Goal: Transaction & Acquisition: Obtain resource

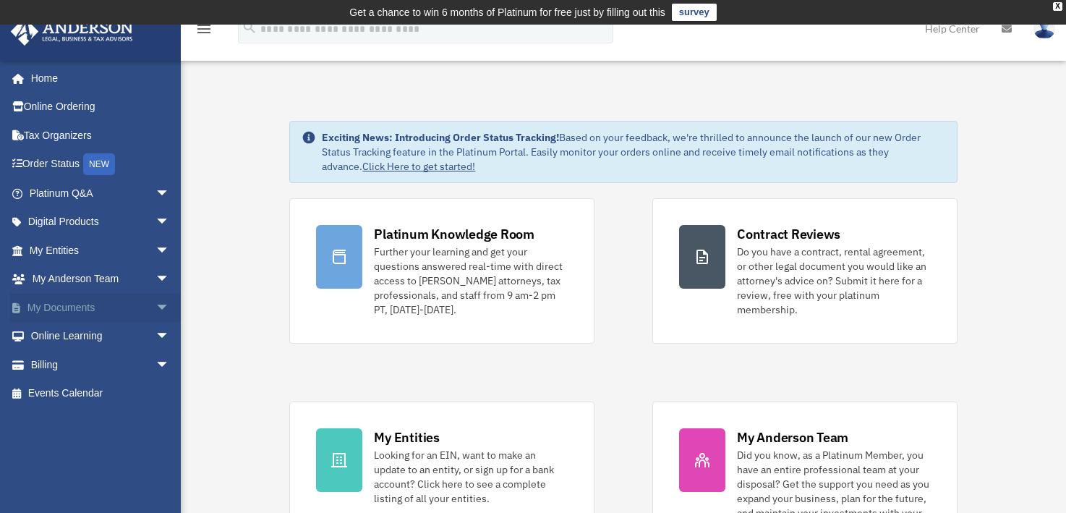
click at [72, 302] on link "My Documents arrow_drop_down" at bounding box center [100, 307] width 181 height 29
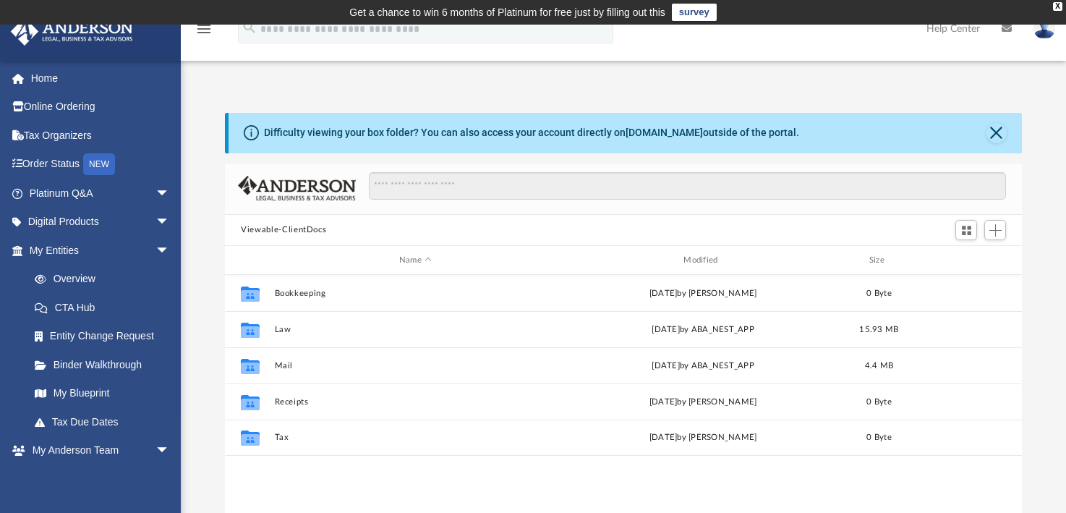
scroll to position [318, 785]
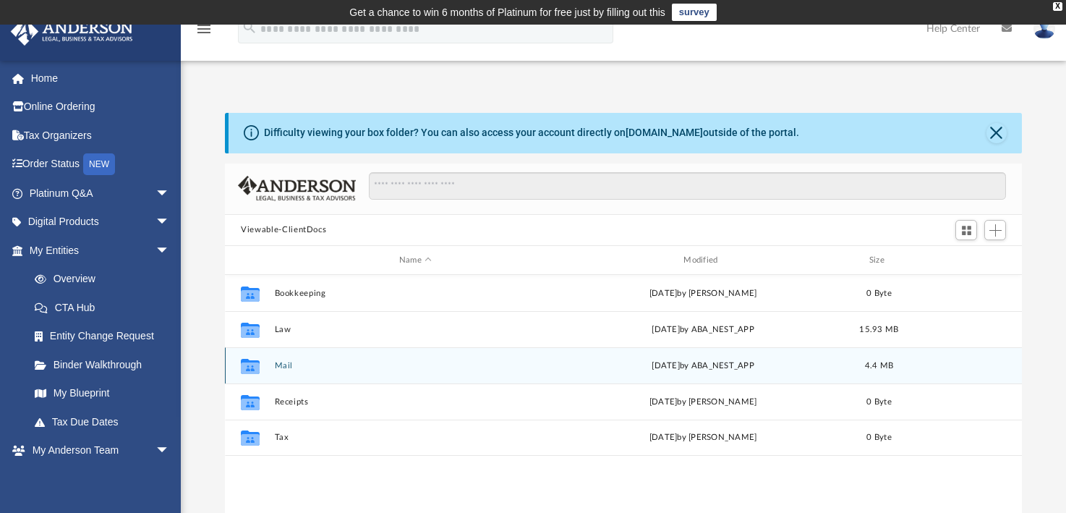
click at [278, 361] on button "Mail" at bounding box center [415, 365] width 281 height 9
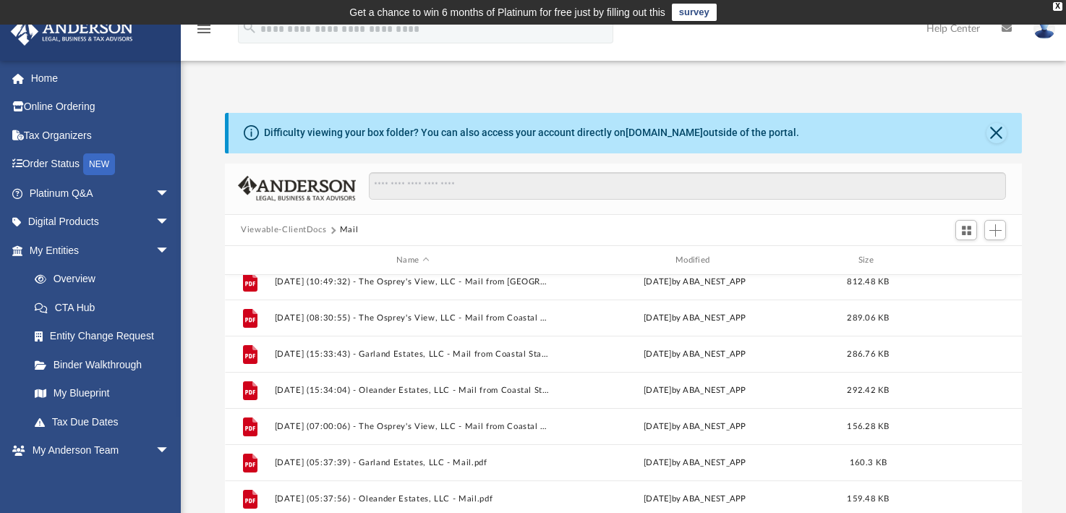
scroll to position [0, 0]
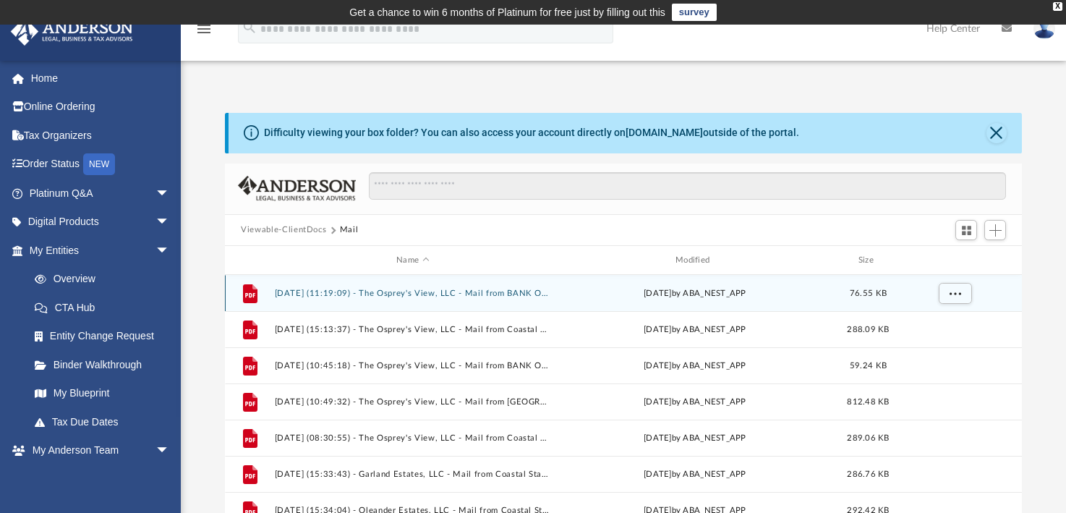
click at [376, 293] on button "2025.06.03 (11:19:09) - The Osprey's View, LLC - Mail from BANK OF AMERICA, N.A…" at bounding box center [413, 292] width 276 height 9
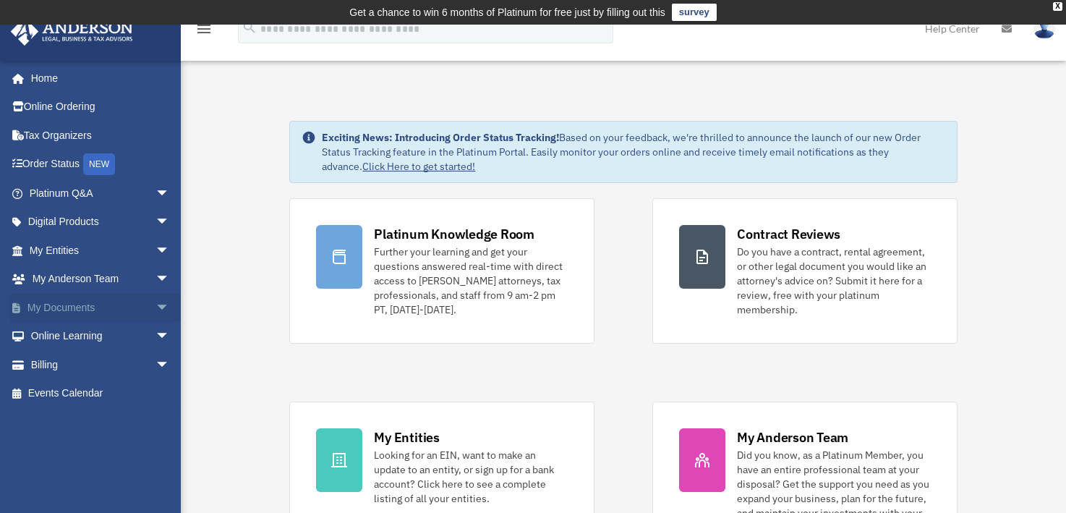
click at [155, 307] on span "arrow_drop_down" at bounding box center [169, 308] width 29 height 30
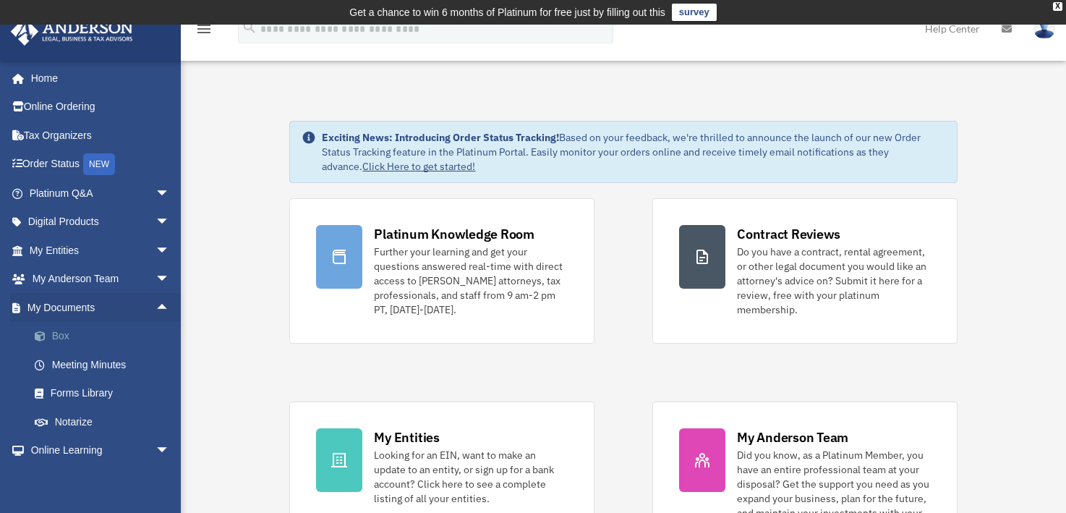
click at [54, 332] on link "Box" at bounding box center [105, 336] width 171 height 29
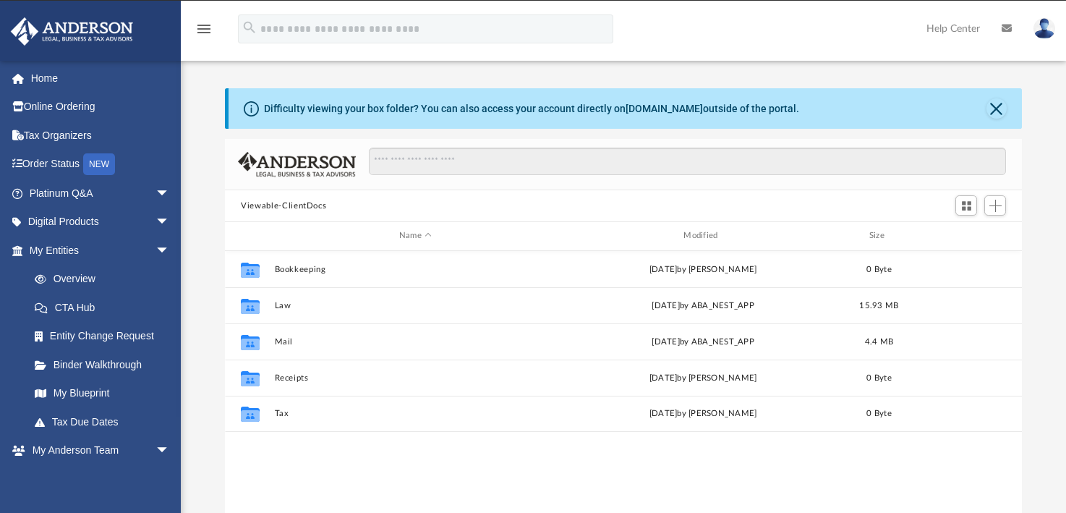
scroll to position [318, 785]
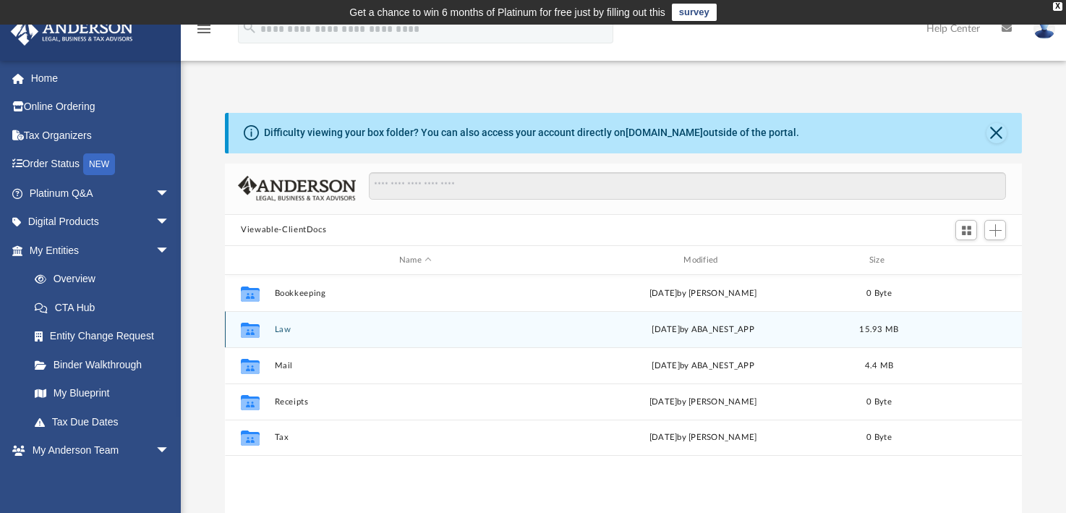
click at [281, 328] on button "Law" at bounding box center [415, 329] width 281 height 9
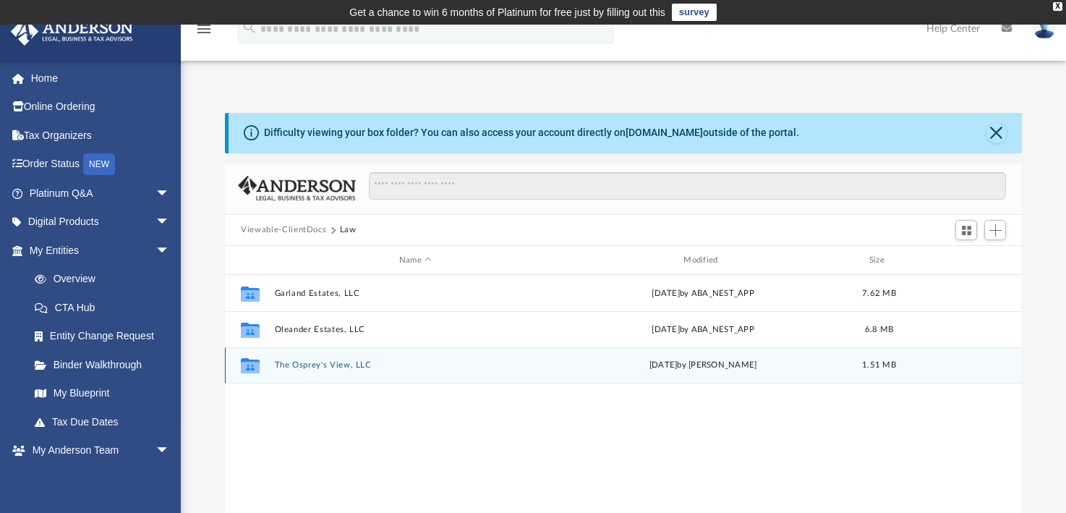
click at [356, 369] on button "The Osprey's View, LLC" at bounding box center [415, 365] width 281 height 9
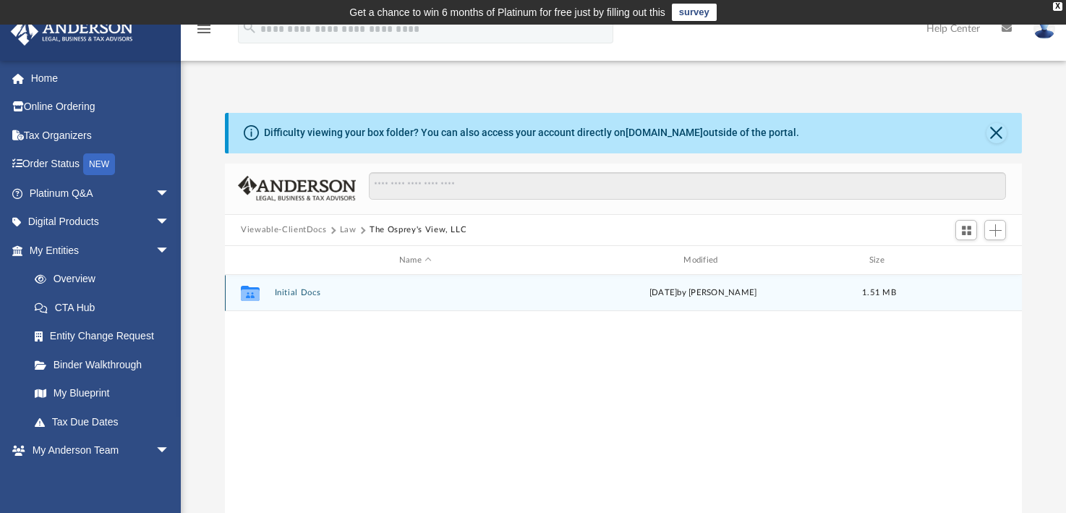
click at [304, 290] on button "Initial Docs" at bounding box center [415, 292] width 281 height 9
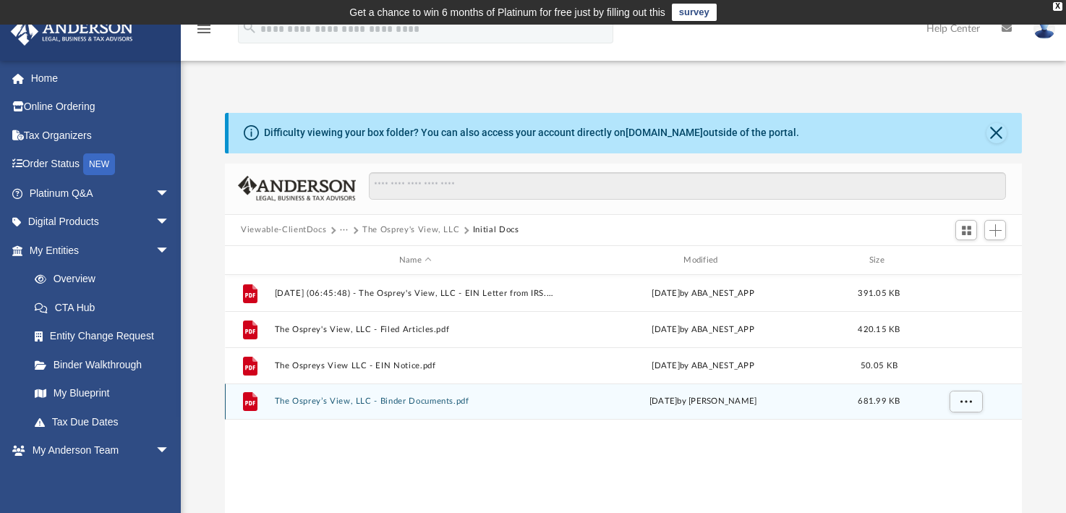
click at [380, 401] on button "The Osprey’s View, LLC - Binder Documents.pdf" at bounding box center [415, 401] width 281 height 9
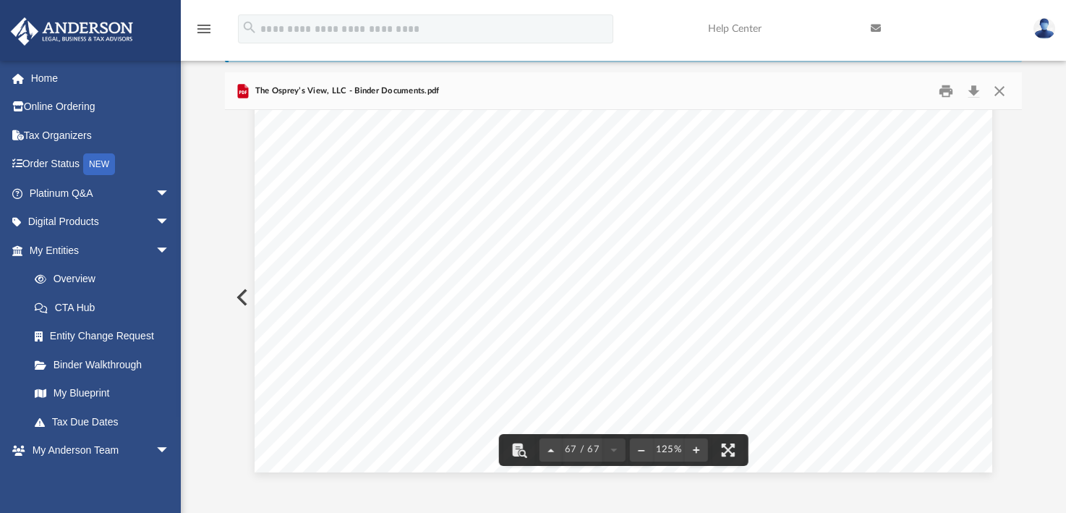
scroll to position [64601, 0]
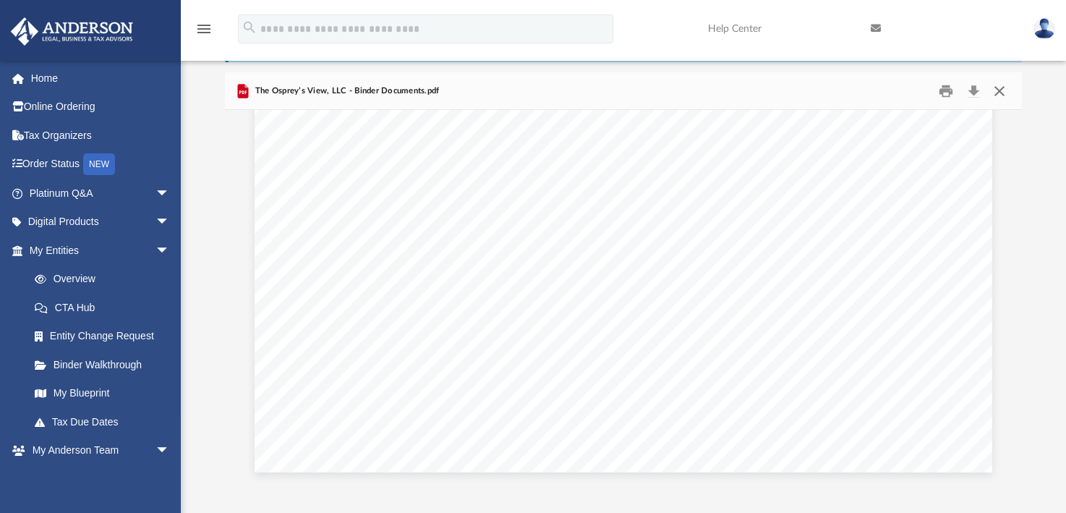
click at [998, 92] on button "Close" at bounding box center [998, 91] width 26 height 22
